Goal: Transaction & Acquisition: Purchase product/service

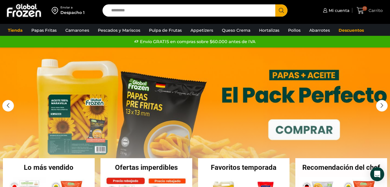
click at [368, 14] on span "17 Carrito" at bounding box center [370, 11] width 26 height 8
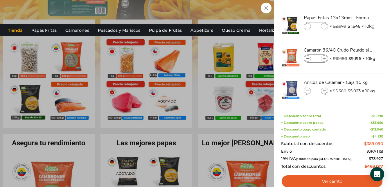
scroll to position [139, 0]
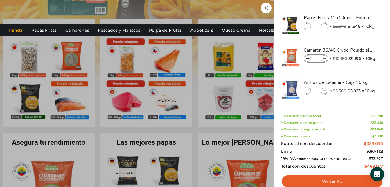
click at [340, 164] on div "Total con descuentos: $ 463.017" at bounding box center [332, 166] width 102 height 5
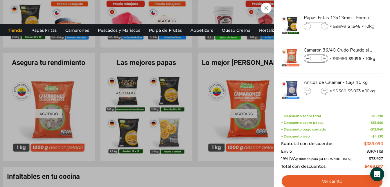
scroll to position [219, 0]
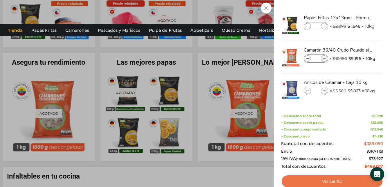
click at [330, 178] on link "Ver carrito" at bounding box center [332, 180] width 102 height 13
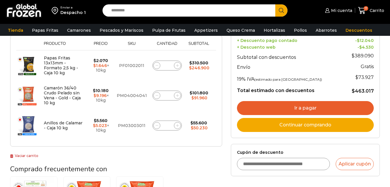
scroll to position [138, 0]
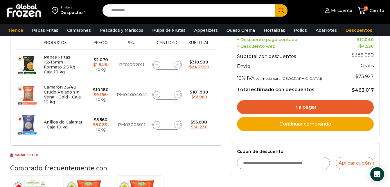
click at [291, 161] on input "Cupón de descuento" at bounding box center [283, 163] width 93 height 12
type input "**********"
click at [343, 160] on button "Aplicar cupón" at bounding box center [355, 163] width 38 height 12
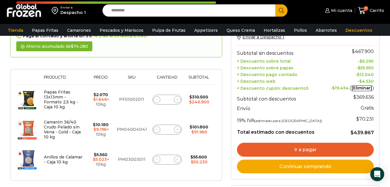
scroll to position [127, 0]
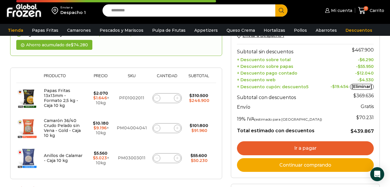
click at [343, 144] on link "Ir a pagar" at bounding box center [305, 148] width 137 height 14
click at [298, 145] on link "Ir a pagar" at bounding box center [305, 148] width 137 height 14
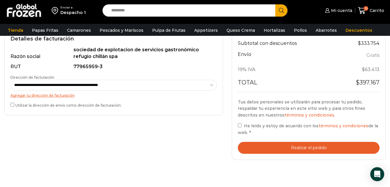
scroll to position [185, 0]
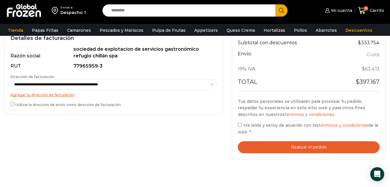
click at [310, 141] on button "Realizar el pedido" at bounding box center [309, 147] width 142 height 12
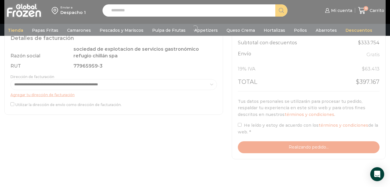
click at [54, 81] on form "**********" at bounding box center [194, 27] width 381 height 273
select select "*"
click at [10, 79] on select "**********" at bounding box center [113, 84] width 207 height 11
click at [75, 110] on div at bounding box center [194, 27] width 381 height 273
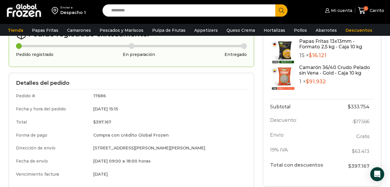
scroll to position [40, 0]
